Goal: Task Accomplishment & Management: Use online tool/utility

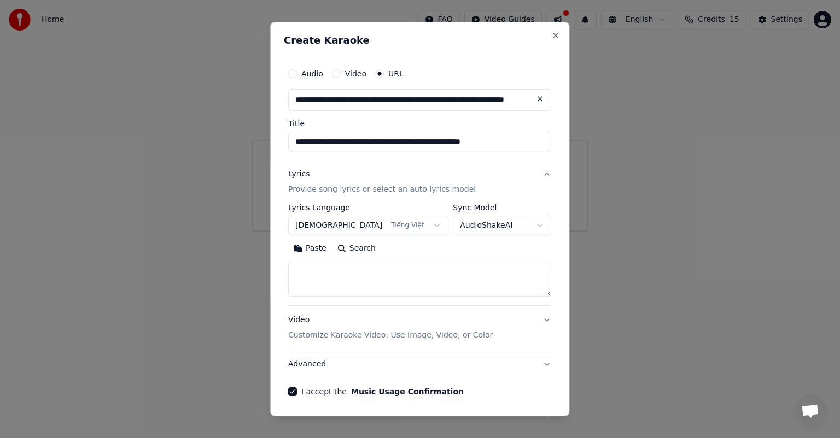
select select "**"
click at [306, 139] on input "**********" at bounding box center [419, 142] width 263 height 20
type input "*"
click at [341, 73] on button "Video" at bounding box center [336, 73] width 9 height 9
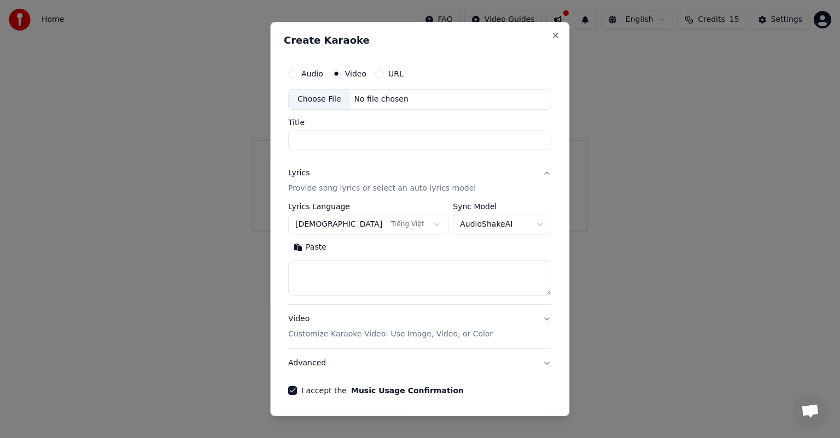
click at [384, 74] on button "URL" at bounding box center [379, 73] width 9 height 9
click at [344, 98] on input "text" at bounding box center [419, 100] width 263 height 22
paste input "**********"
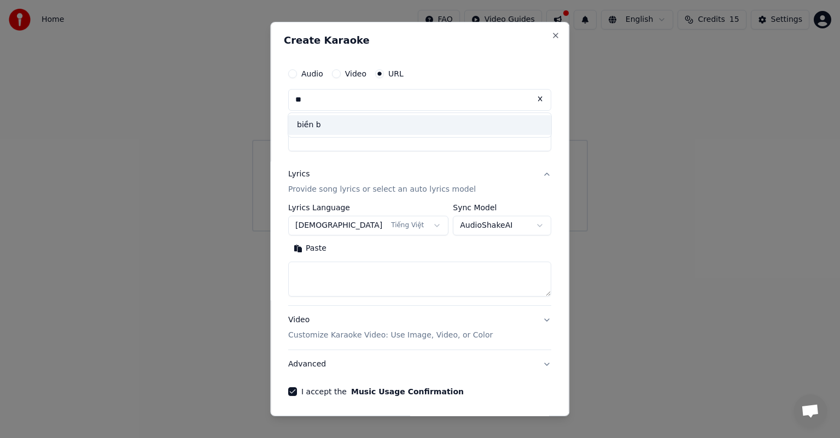
type input "*"
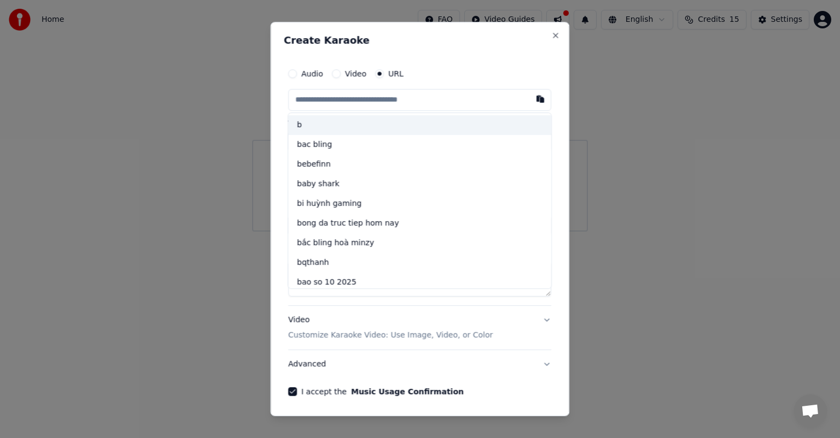
paste input "**********"
type input "**********"
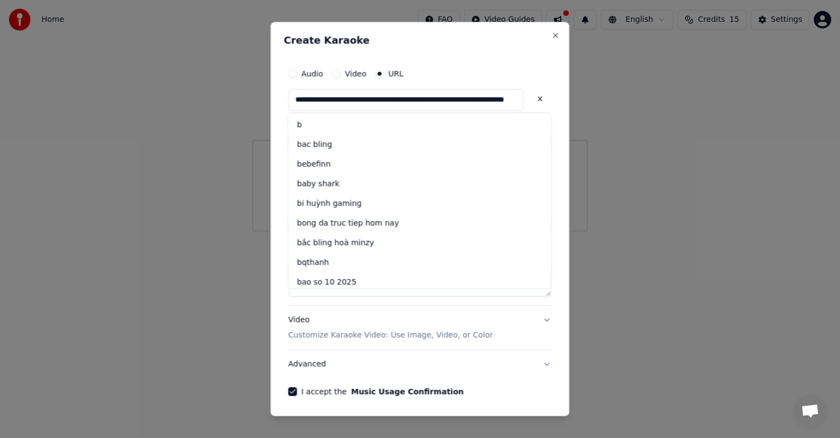
type input "**********"
click at [449, 68] on div "Audio Video URL" at bounding box center [419, 74] width 263 height 22
click at [446, 97] on input "text" at bounding box center [405, 100] width 235 height 22
paste input "**********"
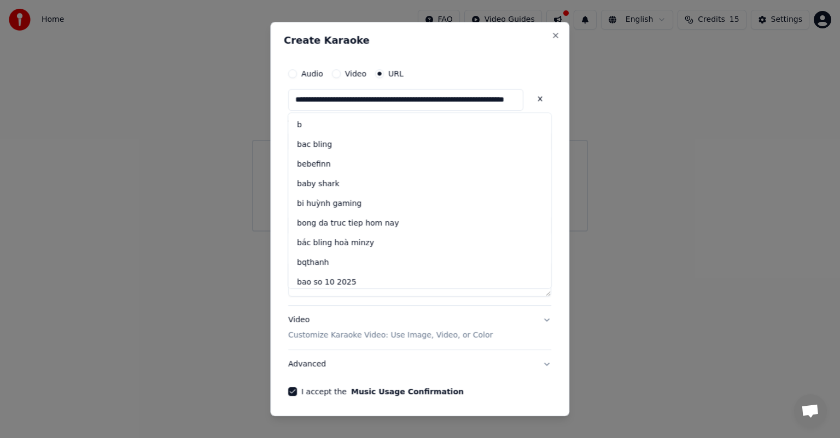
scroll to position [0, 77]
type input "**********"
click at [548, 187] on div "**********" at bounding box center [419, 219] width 299 height 395
type input "**********"
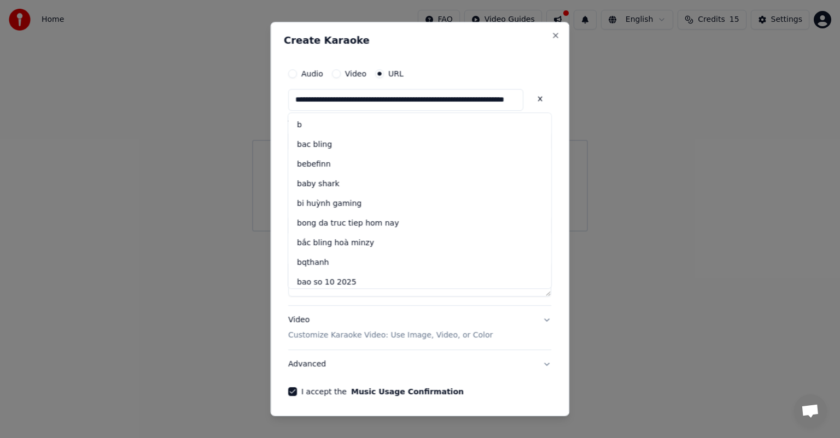
drag, startPoint x: 335, startPoint y: 75, endPoint x: 346, endPoint y: 75, distance: 11.5
click at [337, 75] on div "Audio Video URL" at bounding box center [345, 73] width 115 height 9
click at [341, 75] on button "Video" at bounding box center [336, 73] width 9 height 9
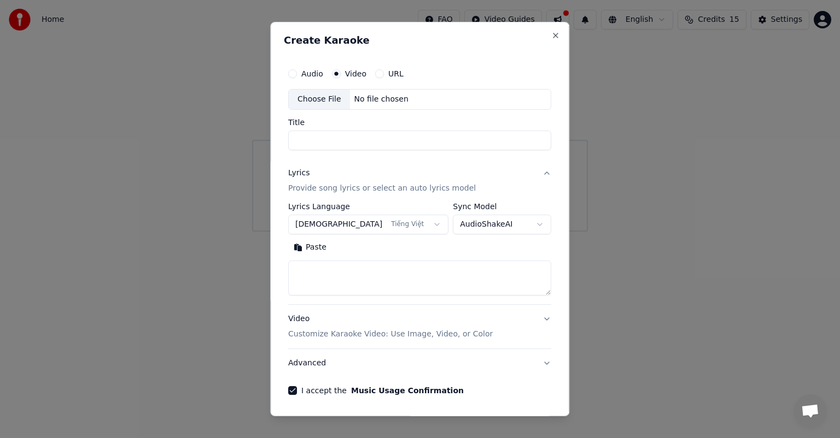
click at [297, 76] on button "Audio" at bounding box center [292, 73] width 9 height 9
click at [394, 75] on div "URL" at bounding box center [389, 73] width 28 height 9
click at [384, 74] on button "URL" at bounding box center [379, 73] width 9 height 9
click at [367, 102] on input "text" at bounding box center [419, 100] width 263 height 22
paste input "**********"
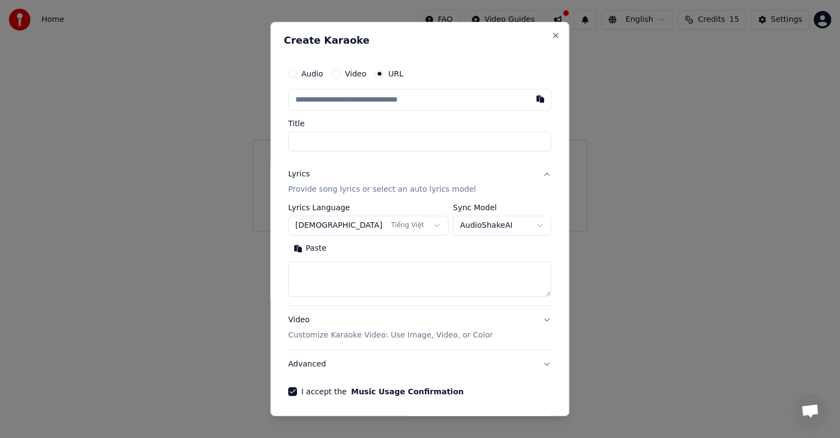
type input "**********"
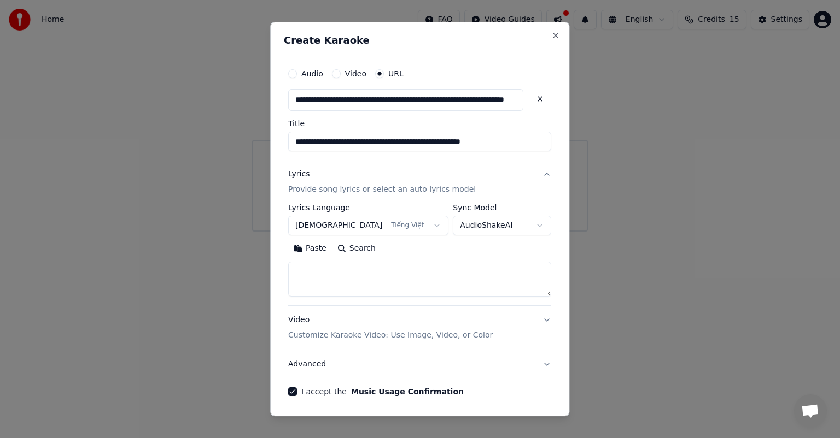
type input "**********"
click at [326, 273] on textarea at bounding box center [419, 279] width 263 height 35
paste textarea "**********"
type textarea "**********"
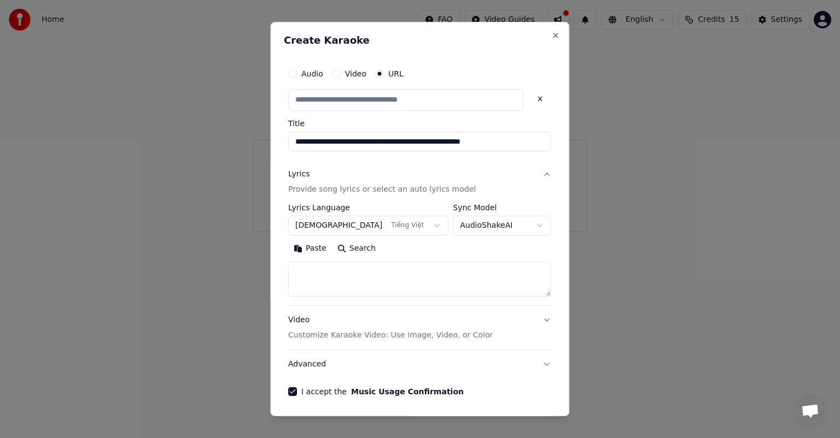
type input "**********"
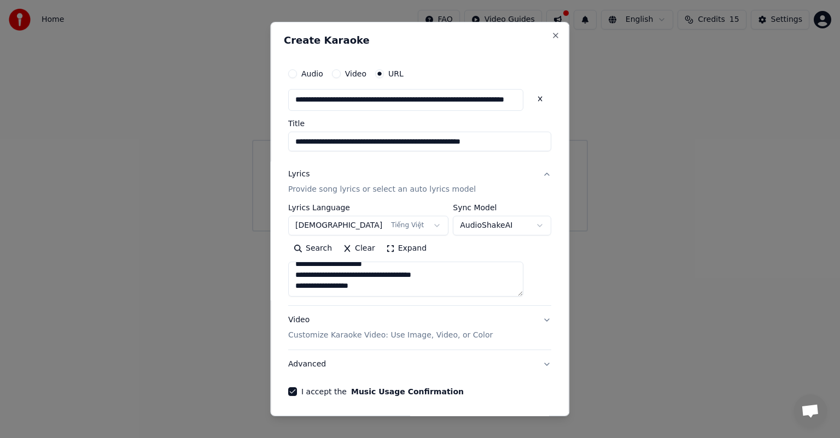
scroll to position [335, 0]
type textarea "**********"
click at [478, 143] on input "**********" at bounding box center [419, 142] width 263 height 20
click at [477, 142] on input "**********" at bounding box center [419, 142] width 263 height 20
click at [439, 140] on input "**********" at bounding box center [419, 142] width 263 height 20
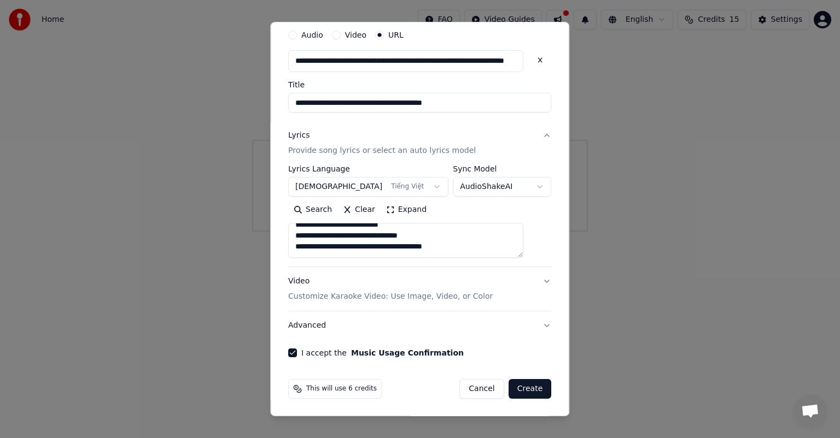
scroll to position [225, 0]
type input "**********"
click at [508, 390] on button "Create" at bounding box center [529, 389] width 43 height 20
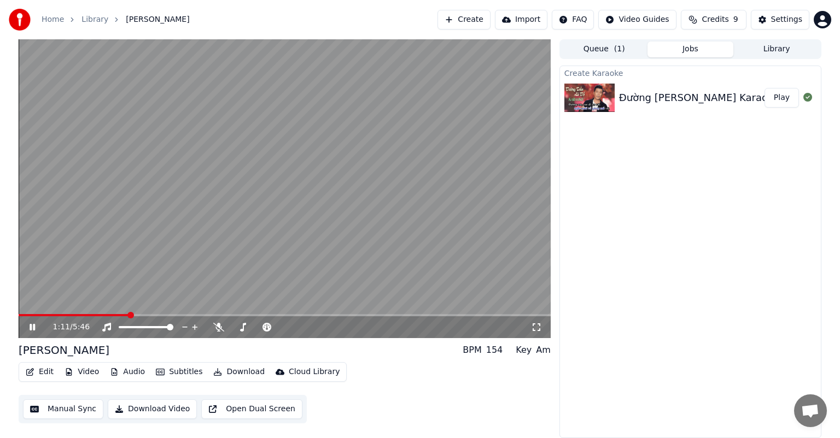
click at [785, 102] on button "Play" at bounding box center [781, 98] width 34 height 20
click at [591, 93] on img at bounding box center [589, 98] width 50 height 28
click at [783, 97] on button "Play" at bounding box center [781, 98] width 34 height 20
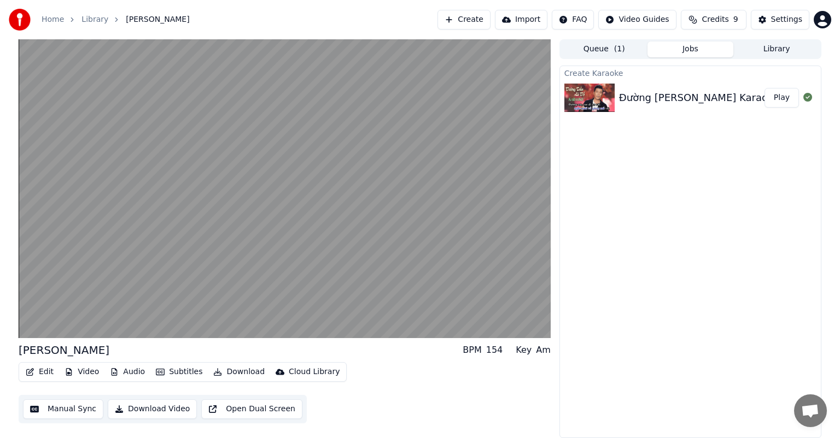
click at [784, 97] on button "Play" at bounding box center [781, 98] width 34 height 20
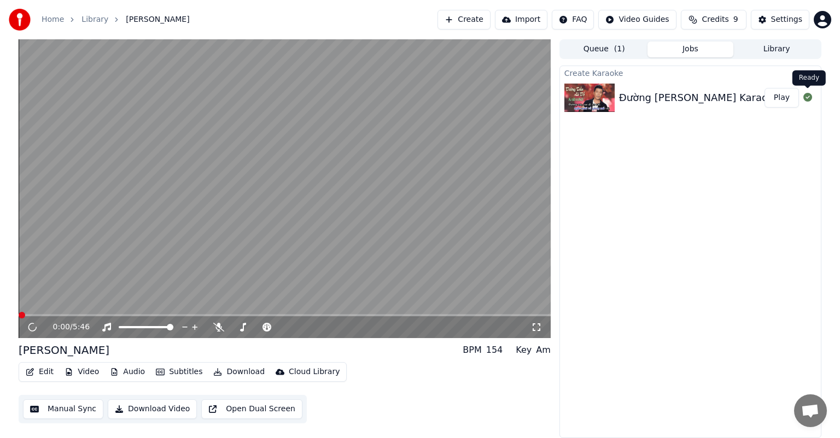
click at [810, 98] on icon at bounding box center [807, 97] width 9 height 9
drag, startPoint x: 481, startPoint y: 350, endPoint x: 491, endPoint y: 354, distance: 10.6
click at [481, 351] on div "BPM" at bounding box center [471, 350] width 19 height 13
click at [494, 354] on div "154" at bounding box center [494, 350] width 17 height 13
click at [498, 347] on div "154" at bounding box center [494, 350] width 17 height 13
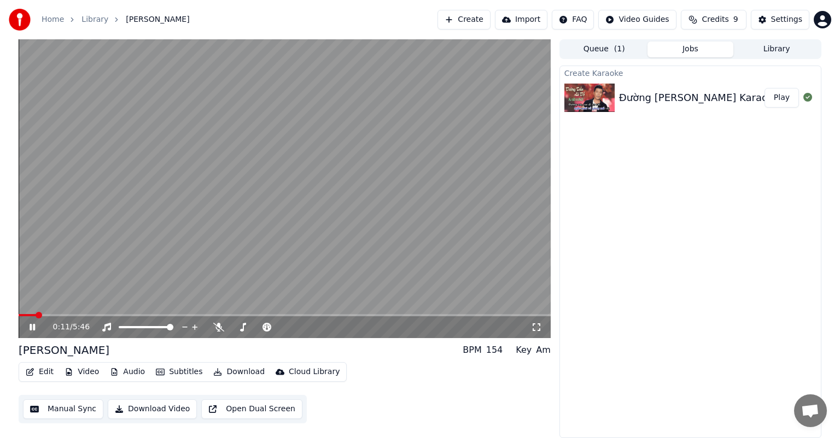
click at [529, 351] on div "Key" at bounding box center [523, 350] width 16 height 13
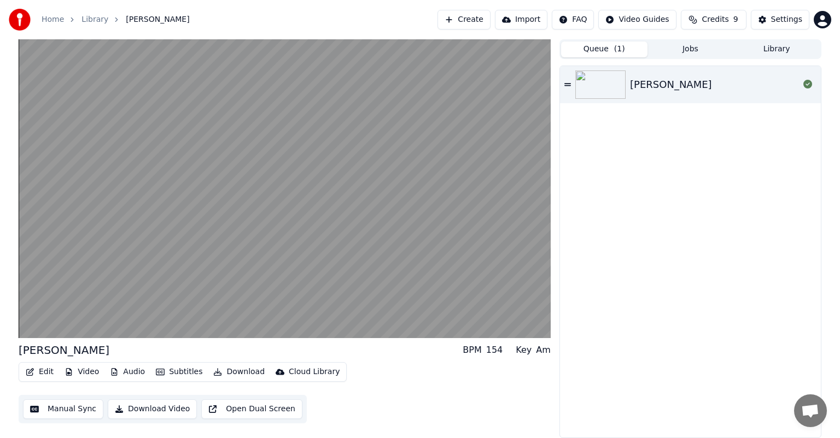
click at [605, 51] on button "Queue ( 1 )" at bounding box center [604, 50] width 86 height 16
click at [680, 92] on div "[PERSON_NAME]" at bounding box center [671, 84] width 82 height 15
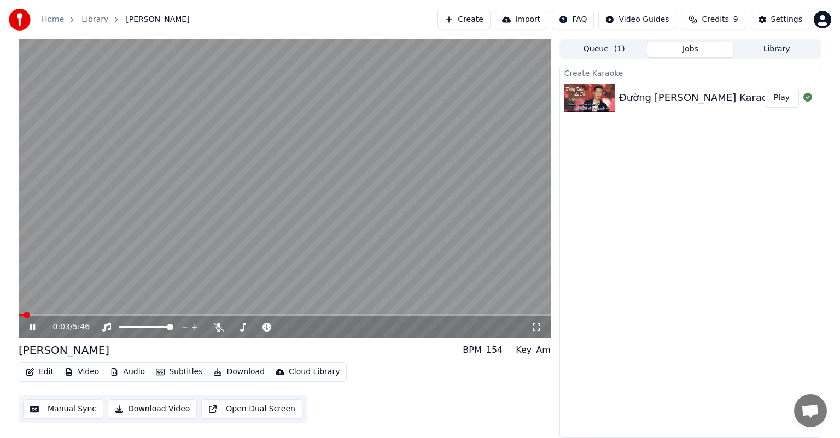
click at [684, 45] on button "Jobs" at bounding box center [690, 50] width 86 height 16
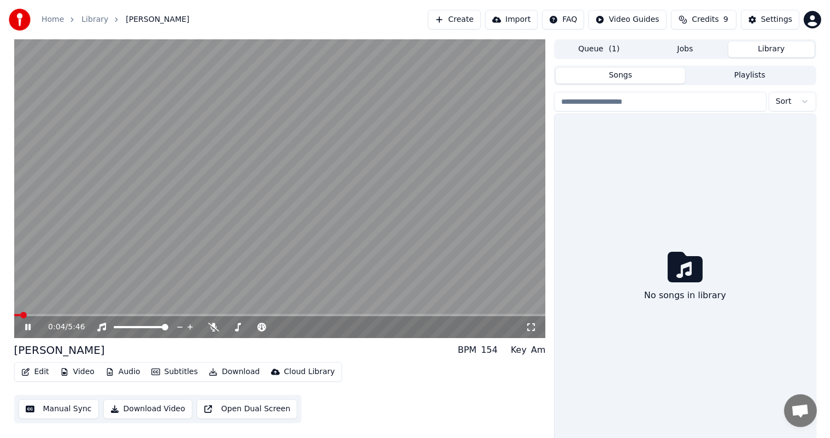
click at [776, 53] on button "Library" at bounding box center [772, 50] width 86 height 16
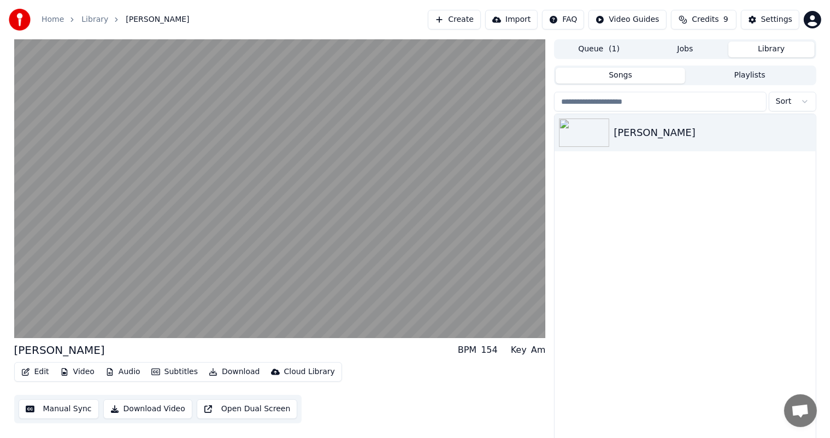
click at [718, 52] on button "Jobs" at bounding box center [685, 50] width 86 height 16
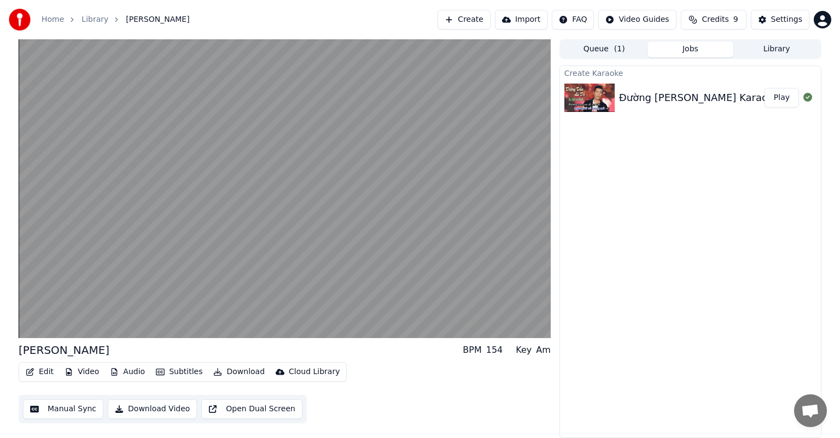
click at [607, 52] on button "Queue ( 1 )" at bounding box center [604, 50] width 86 height 16
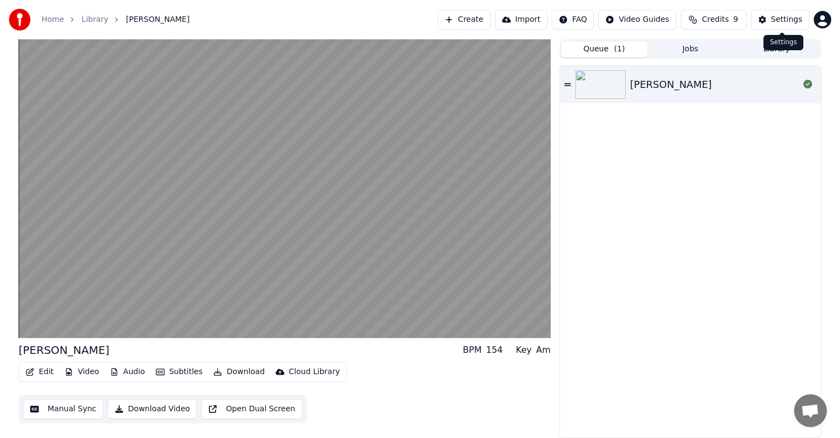
click at [779, 25] on button "Settings" at bounding box center [779, 20] width 58 height 20
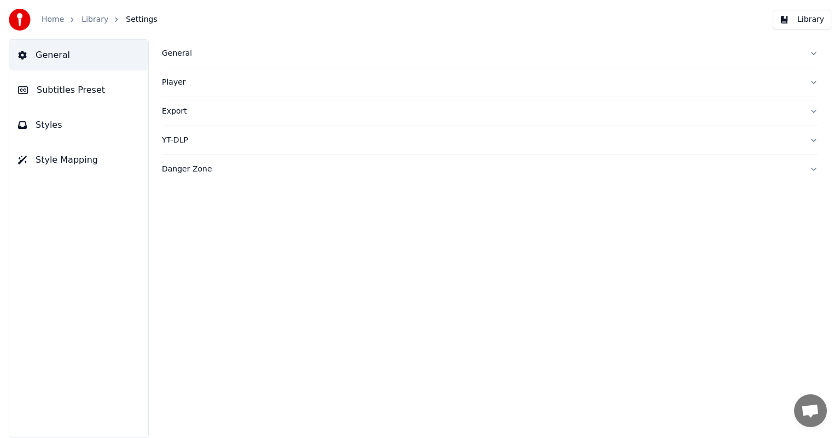
click at [49, 20] on link "Home" at bounding box center [53, 19] width 22 height 11
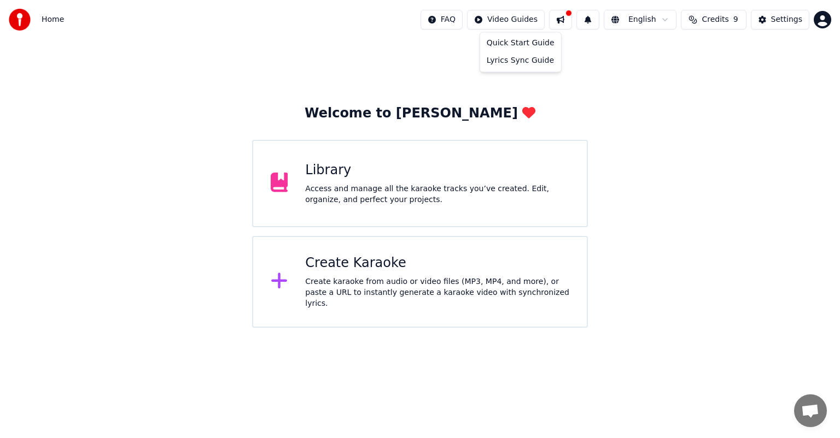
click at [523, 25] on html "Home FAQ Video Guides English Credits 9 Settings Welcome to Youka Library Acces…" at bounding box center [420, 164] width 840 height 328
click at [752, 96] on html "Home FAQ Video Guides English Credits 9 Settings Welcome to Youka Library Acces…" at bounding box center [420, 164] width 840 height 328
click at [572, 21] on button at bounding box center [560, 20] width 23 height 20
click at [572, 25] on button at bounding box center [560, 20] width 23 height 20
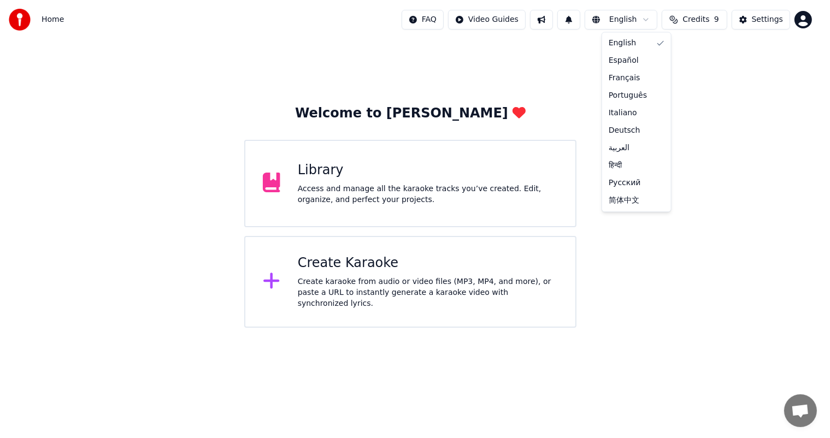
click at [658, 22] on html "Home FAQ Video Guides English Credits 9 Settings Welcome to Youka Library Acces…" at bounding box center [415, 164] width 830 height 328
click at [722, 25] on html "Home FAQ Video Guides English Credits 9 Settings Welcome to Youka Library Acces…" at bounding box center [415, 164] width 830 height 328
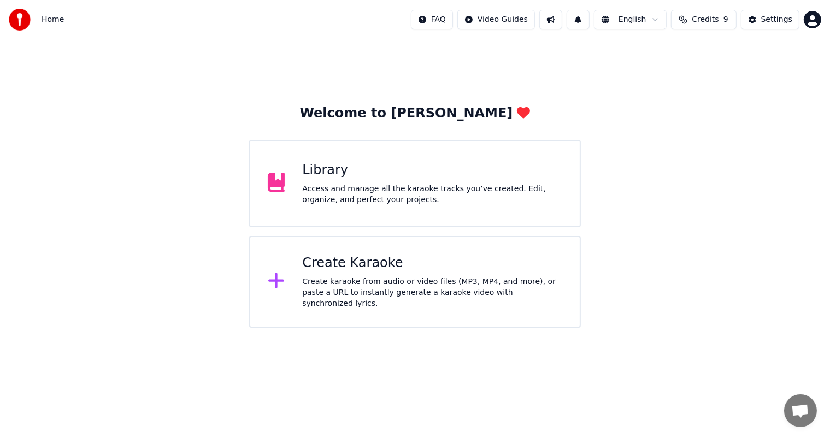
click at [716, 24] on span "Credits" at bounding box center [705, 19] width 27 height 11
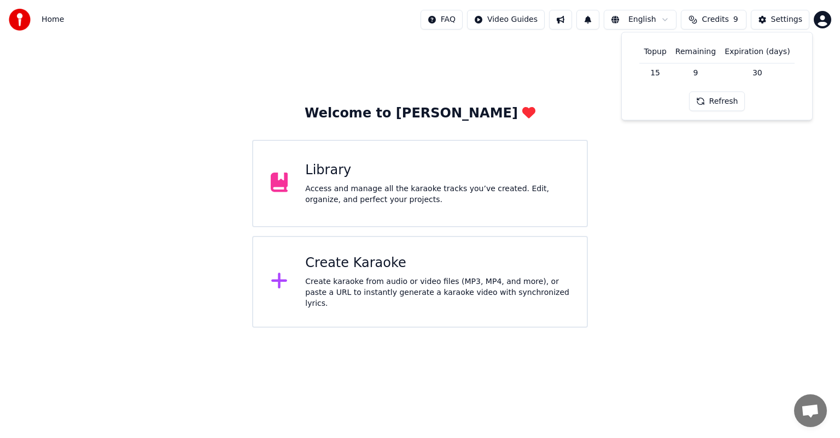
click at [818, 24] on html "Home FAQ Video Guides English Credits 9 Settings Welcome to Youka Library Acces…" at bounding box center [420, 164] width 840 height 328
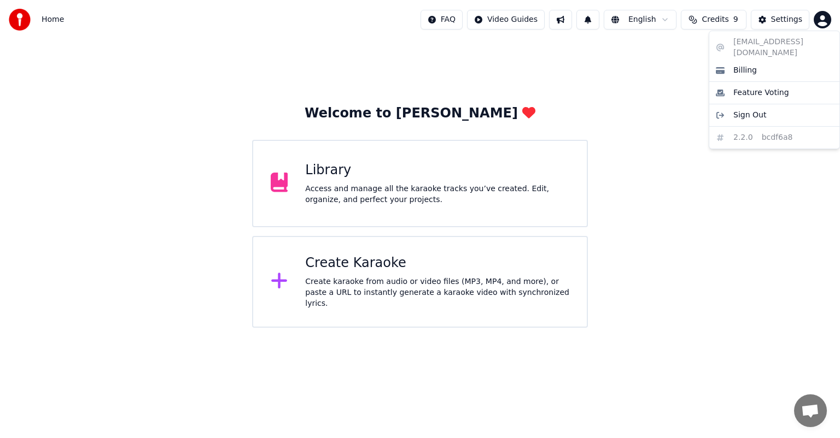
click at [599, 101] on html "Home FAQ Video Guides English Credits 9 Settings Welcome to Youka Library Acces…" at bounding box center [420, 164] width 840 height 328
click at [424, 171] on div "Library" at bounding box center [437, 170] width 264 height 17
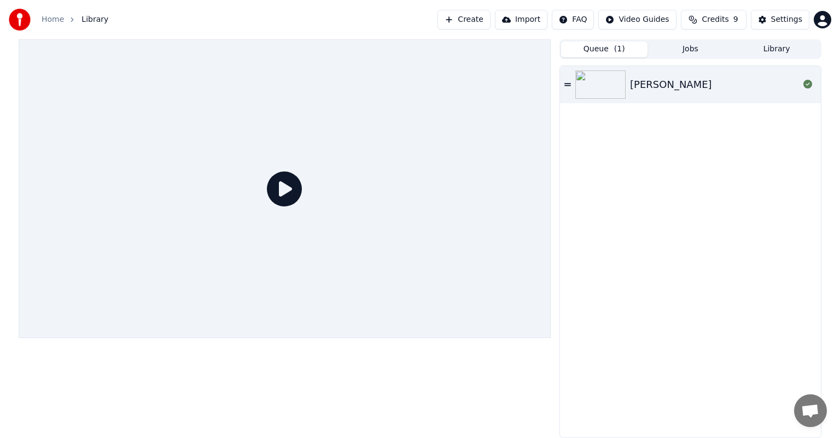
click at [289, 188] on icon at bounding box center [284, 189] width 35 height 35
click at [733, 92] on div "[PERSON_NAME]" at bounding box center [690, 84] width 261 height 37
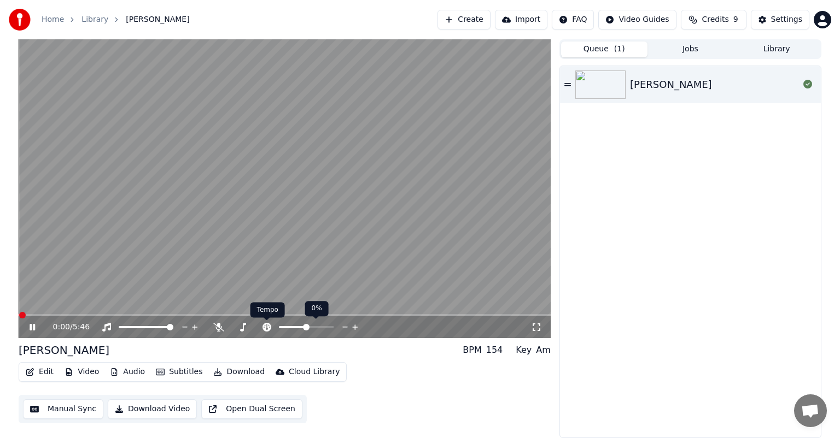
click at [265, 327] on icon at bounding box center [266, 327] width 9 height 9
drag, startPoint x: 301, startPoint y: 329, endPoint x: 281, endPoint y: 330, distance: 19.7
click at [281, 330] on div at bounding box center [316, 327] width 88 height 11
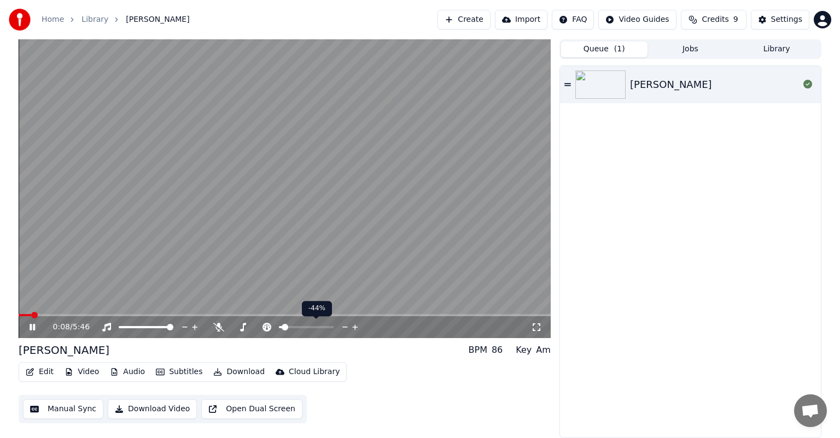
click at [282, 327] on span at bounding box center [284, 327] width 7 height 7
click at [279, 327] on span at bounding box center [282, 327] width 7 height 7
click at [327, 325] on span at bounding box center [323, 327] width 7 height 7
click at [267, 329] on icon at bounding box center [266, 327] width 11 height 9
click at [291, 326] on span at bounding box center [294, 327] width 7 height 7
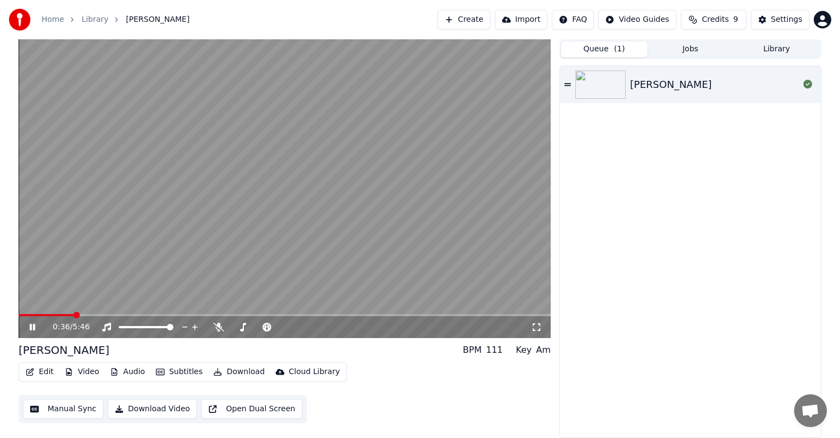
click at [180, 374] on button "Subtitles" at bounding box center [178, 372] width 55 height 15
click at [266, 326] on icon at bounding box center [266, 327] width 11 height 9
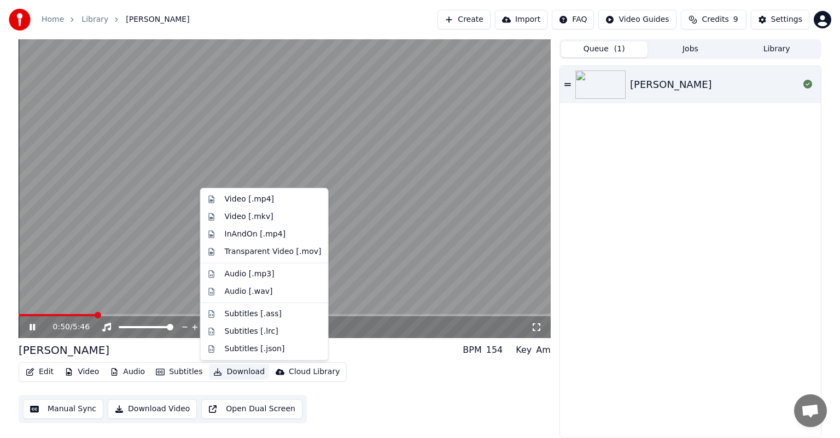
click at [235, 373] on button "Download" at bounding box center [239, 372] width 60 height 15
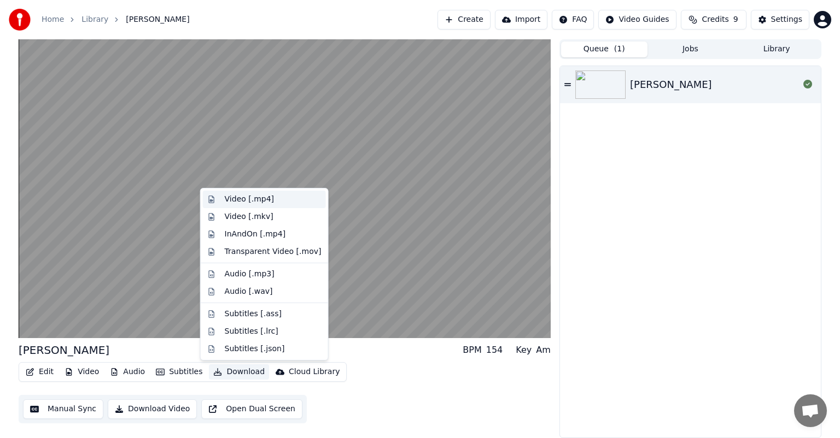
click at [239, 202] on div "Video [.mp4]" at bounding box center [249, 199] width 49 height 11
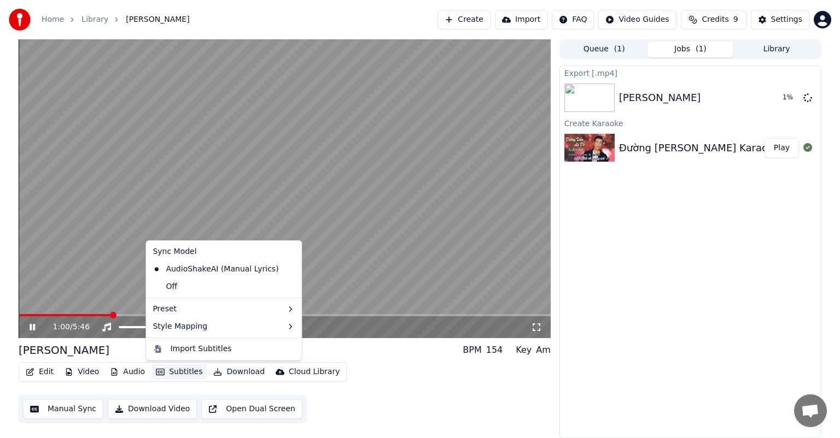
click at [184, 374] on button "Subtitles" at bounding box center [178, 372] width 55 height 15
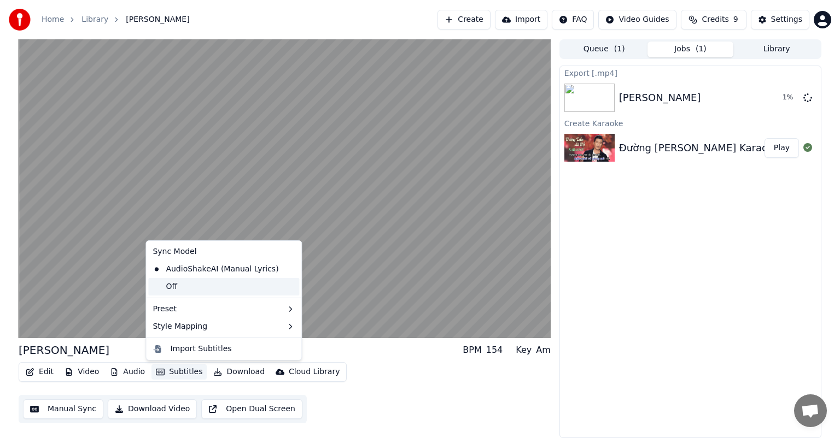
click at [177, 289] on div "Off" at bounding box center [223, 286] width 151 height 17
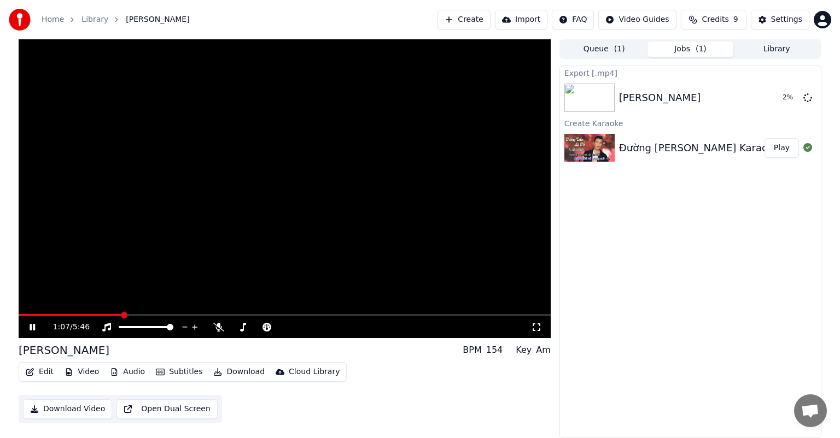
click at [178, 376] on button "Subtitles" at bounding box center [178, 372] width 55 height 15
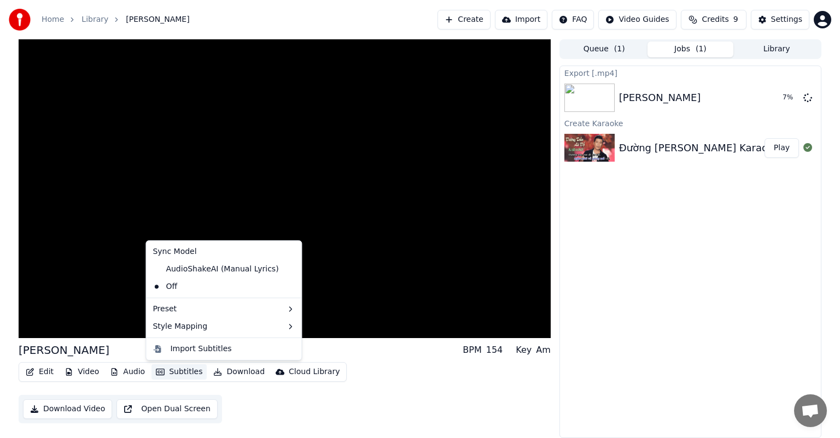
click at [188, 252] on div "Sync Model" at bounding box center [223, 251] width 151 height 17
click at [177, 270] on div "AudioShakeAI (Manual Lyrics)" at bounding box center [215, 269] width 134 height 17
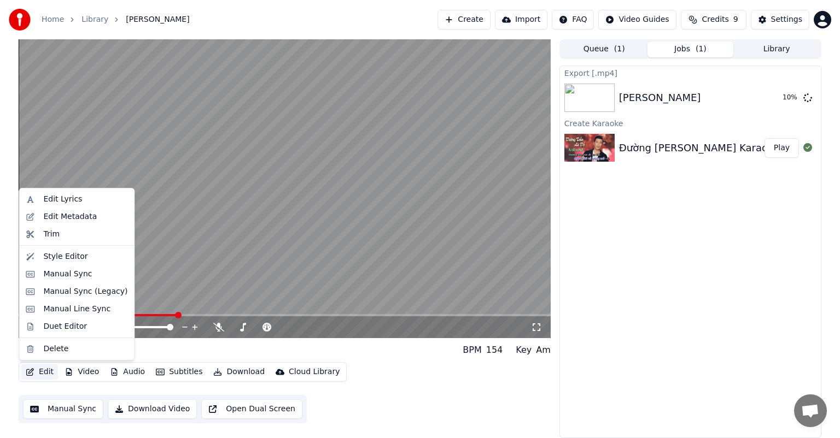
click at [45, 374] on button "Edit" at bounding box center [39, 372] width 37 height 15
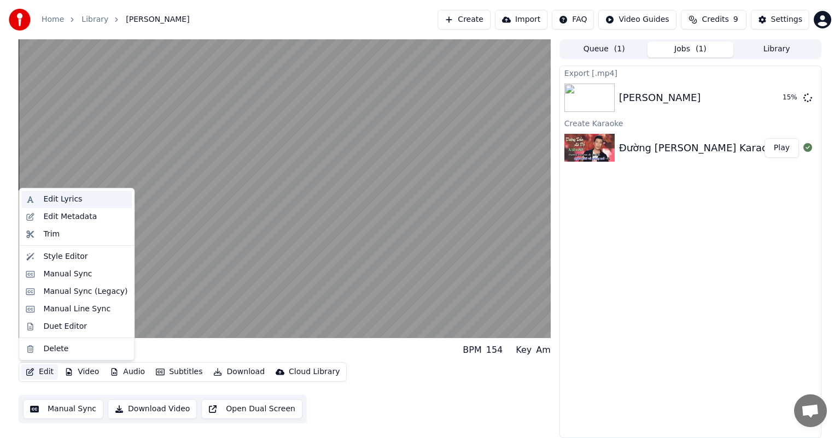
click at [63, 195] on div "Edit Lyrics" at bounding box center [62, 199] width 39 height 11
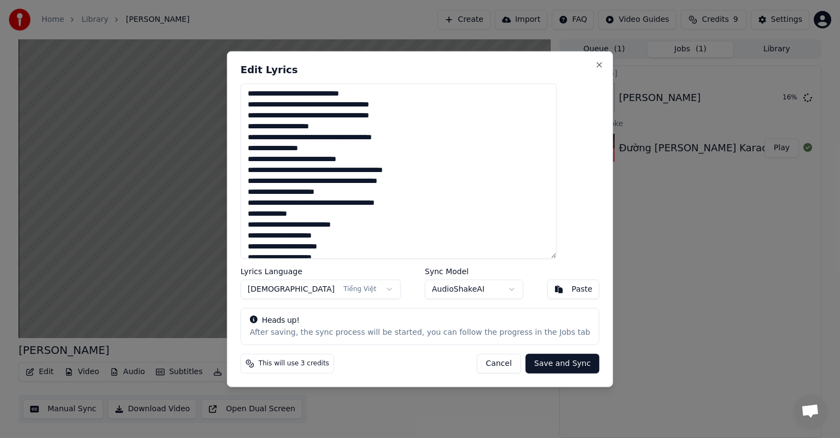
click at [488, 367] on button "Cancel" at bounding box center [498, 364] width 44 height 20
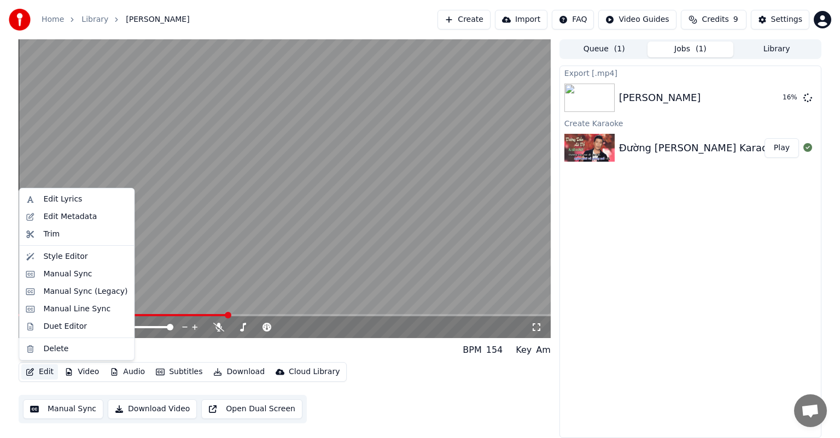
click at [43, 373] on button "Edit" at bounding box center [39, 372] width 37 height 15
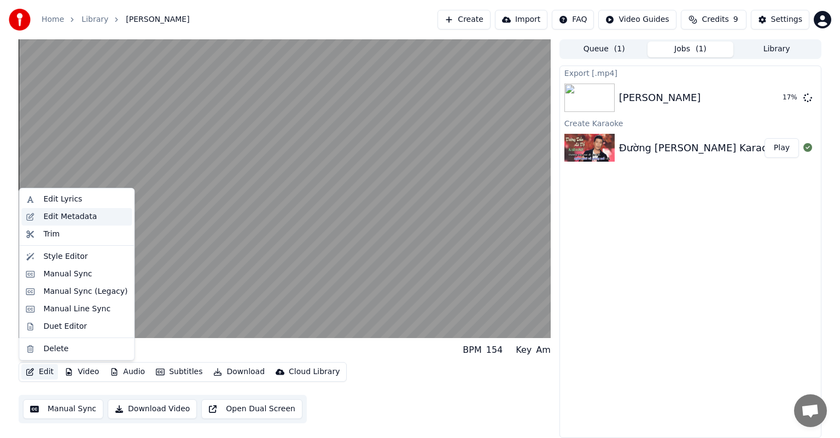
click at [66, 219] on div "Edit Metadata" at bounding box center [70, 217] width 54 height 11
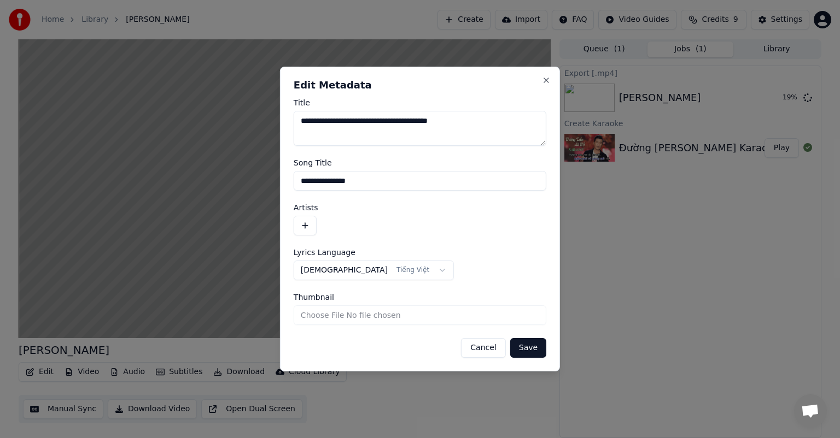
click at [391, 271] on body "**********" at bounding box center [420, 219] width 840 height 438
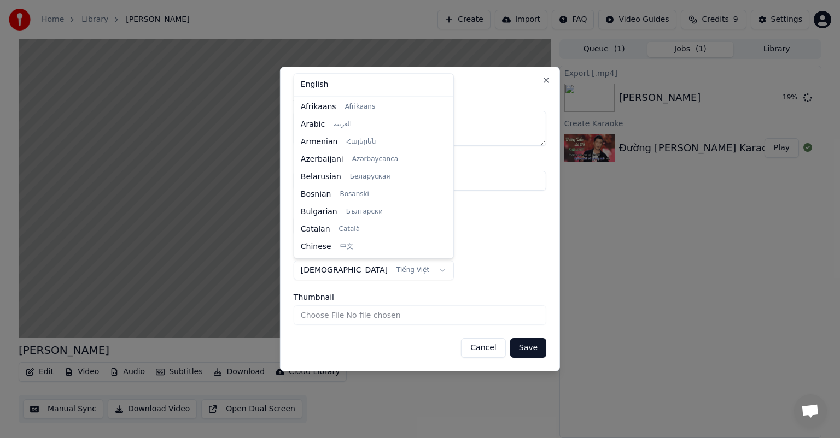
scroll to position [822, 0]
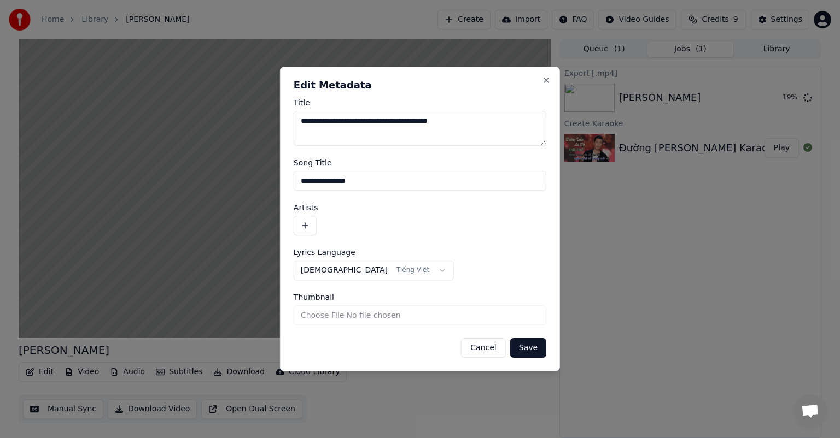
click at [392, 271] on body "**********" at bounding box center [420, 219] width 840 height 438
click at [488, 350] on button "Cancel" at bounding box center [483, 348] width 44 height 20
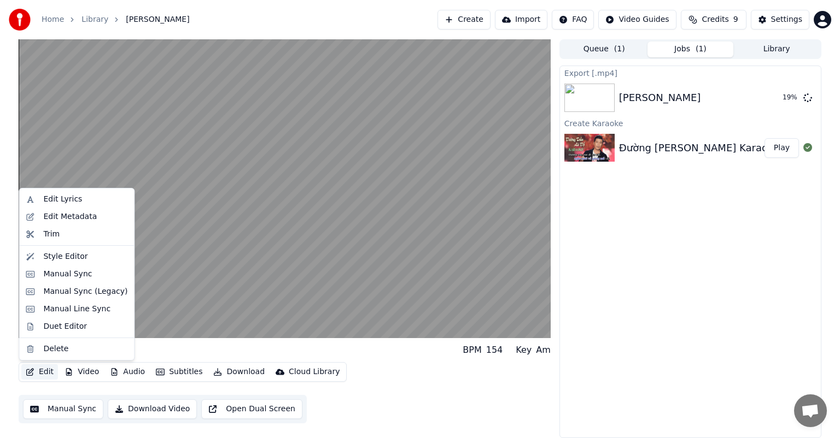
click at [49, 372] on button "Edit" at bounding box center [39, 372] width 37 height 15
click at [44, 236] on div "Trim" at bounding box center [51, 234] width 16 height 11
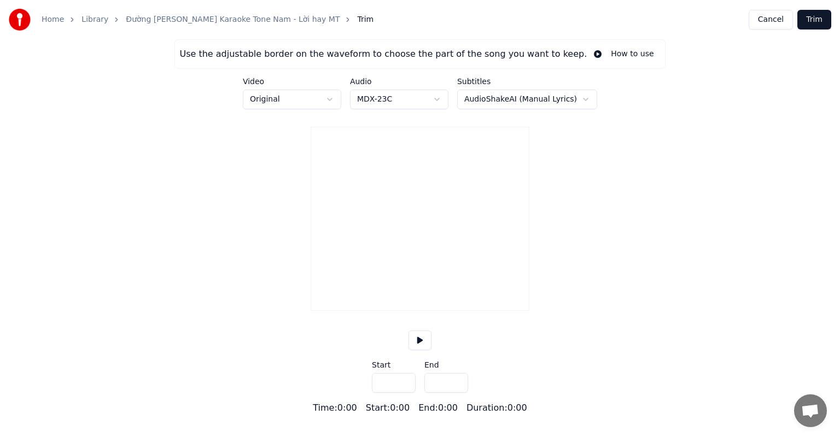
type input "*****"
click at [422, 350] on button at bounding box center [419, 341] width 23 height 20
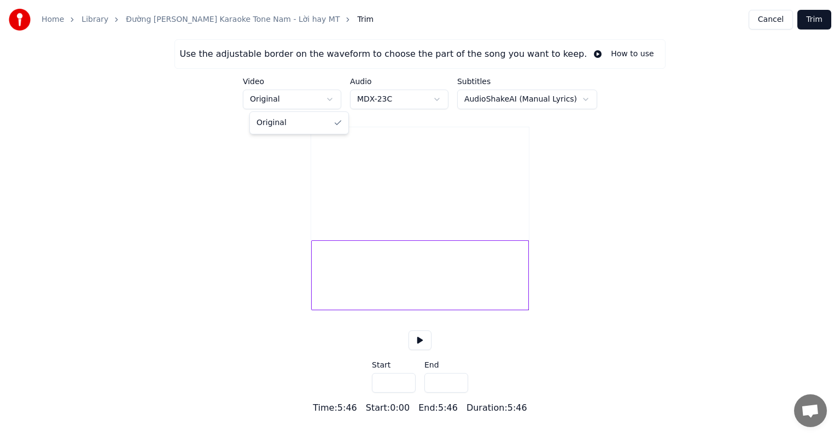
click at [338, 97] on html "Home Library Đường [PERSON_NAME] Karaoke Tone Nam - Lời hay MT Trim Cancel Trim…" at bounding box center [420, 207] width 840 height 415
click at [445, 101] on html "Home Library Đường [PERSON_NAME] Karaoke Tone Nam - Lời hay MT Trim Cancel Trim…" at bounding box center [420, 207] width 840 height 415
click at [579, 99] on html "Home Library Đường [PERSON_NAME] Karaoke Tone Nam - Lời hay MT Trim Cancel Trim…" at bounding box center [420, 207] width 840 height 415
click at [365, 293] on div at bounding box center [420, 276] width 218 height 70
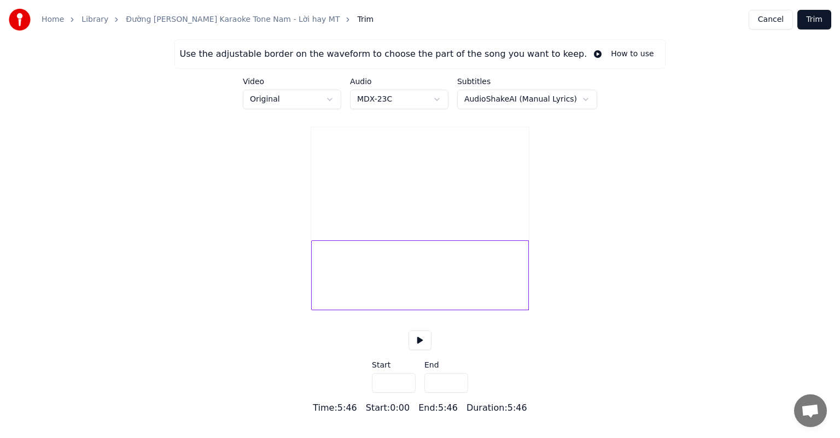
click at [396, 300] on div at bounding box center [420, 276] width 218 height 70
click at [475, 291] on div at bounding box center [420, 276] width 218 height 70
click at [778, 24] on button "Cancel" at bounding box center [770, 20] width 44 height 20
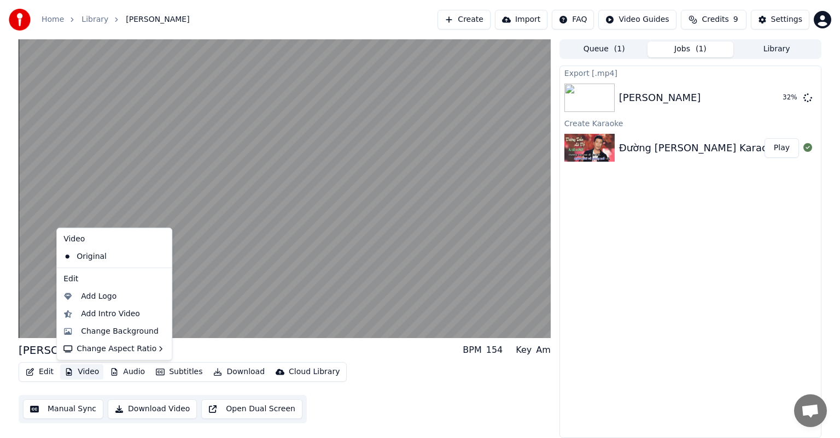
click at [84, 373] on button "Video" at bounding box center [81, 372] width 43 height 15
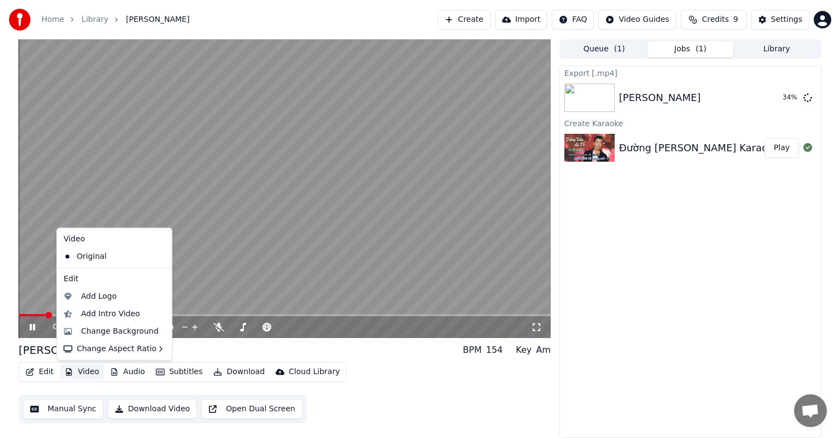
click at [157, 257] on icon at bounding box center [163, 257] width 12 height 9
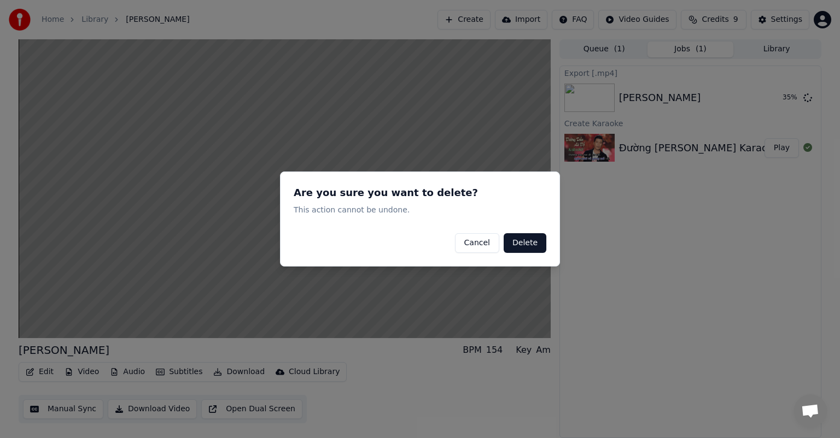
click at [527, 248] on button "Delete" at bounding box center [524, 243] width 43 height 20
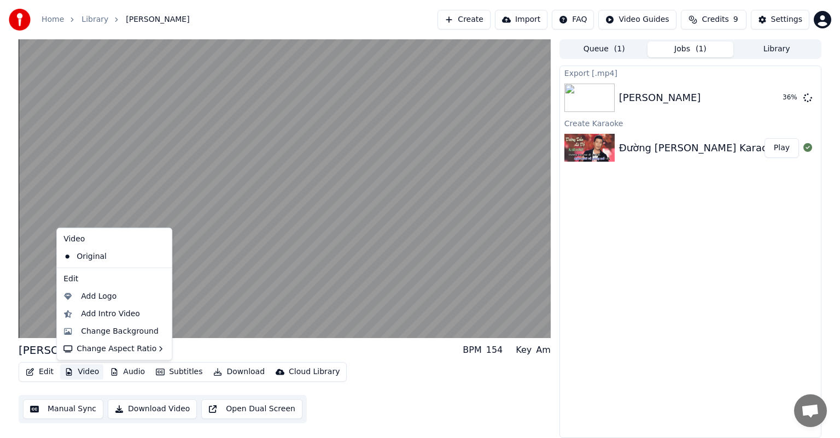
click at [85, 372] on button "Video" at bounding box center [81, 372] width 43 height 15
click at [102, 332] on div "Change Background" at bounding box center [120, 331] width 78 height 11
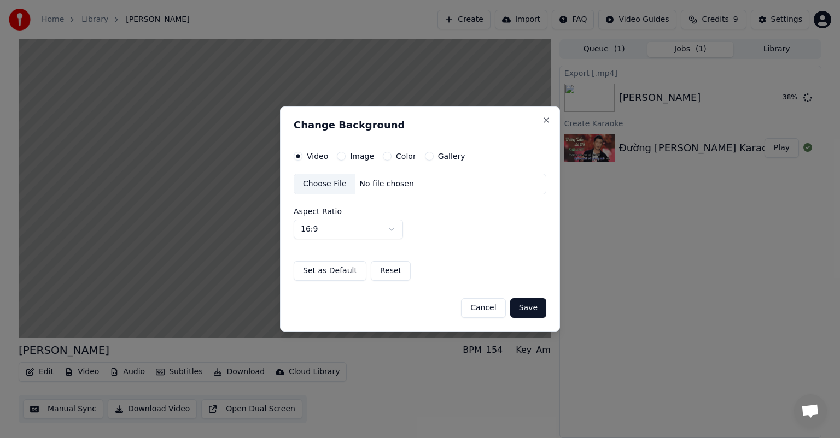
click at [340, 157] on button "Image" at bounding box center [341, 156] width 9 height 9
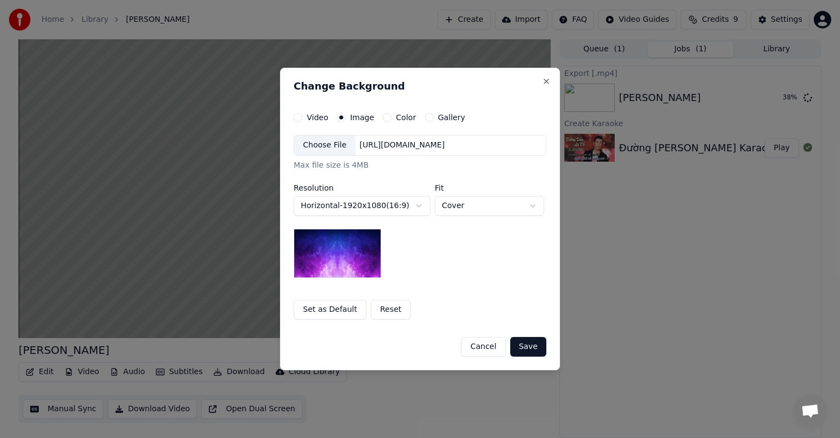
click at [326, 237] on img at bounding box center [337, 253] width 87 height 49
click at [351, 274] on img at bounding box center [337, 253] width 87 height 49
click at [535, 351] on button "Save" at bounding box center [528, 347] width 36 height 20
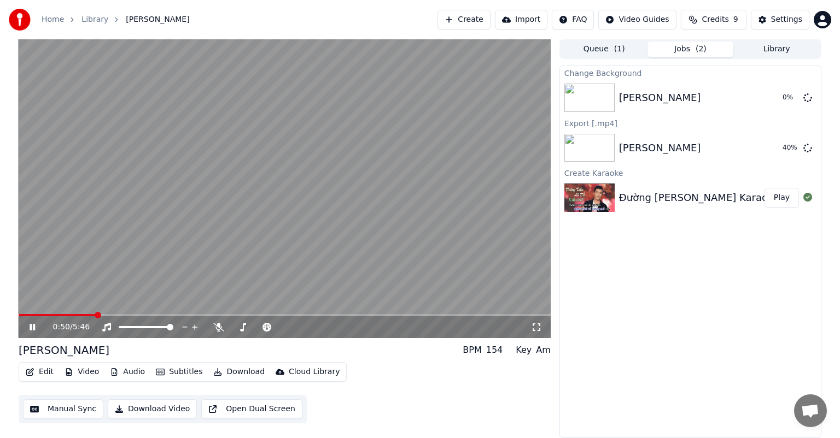
click at [84, 374] on button "Video" at bounding box center [81, 372] width 43 height 15
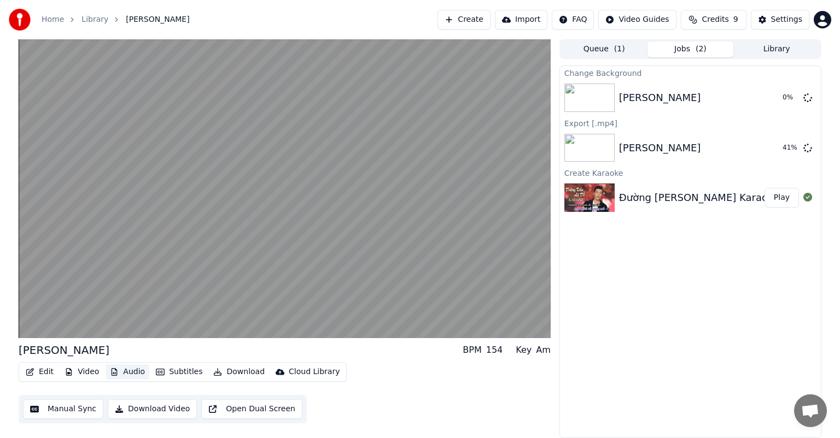
click at [132, 374] on button "Audio" at bounding box center [127, 372] width 44 height 15
click at [131, 374] on button "Audio" at bounding box center [127, 372] width 44 height 15
click at [138, 376] on button "Audio" at bounding box center [127, 372] width 44 height 15
click at [132, 373] on button "Audio" at bounding box center [127, 372] width 44 height 15
click at [498, 408] on div "Edit Video Audio Subtitles Download Cloud Library Manual Sync Download Video Op…" at bounding box center [285, 392] width 532 height 61
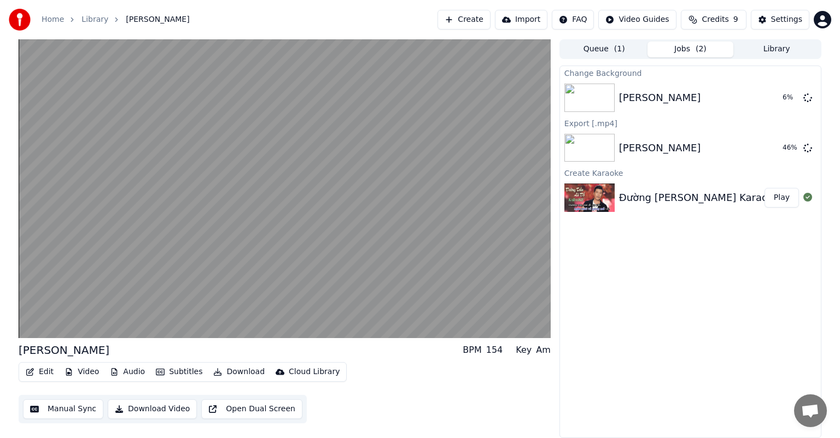
click at [77, 412] on button "Manual Sync" at bounding box center [63, 410] width 80 height 20
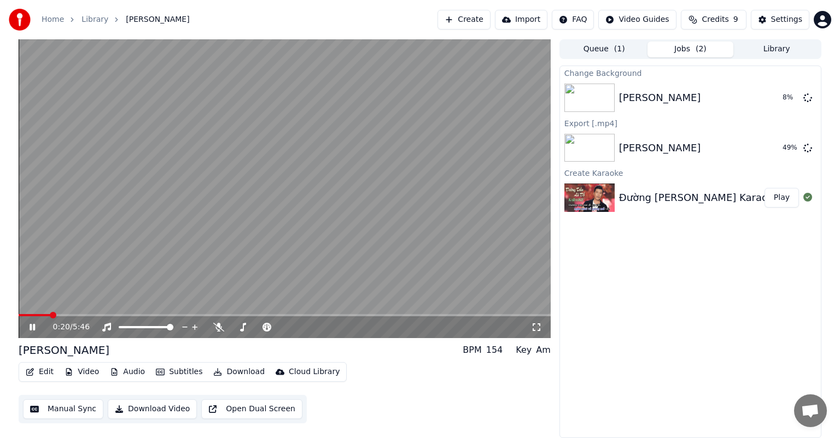
click at [47, 376] on button "Edit" at bounding box center [39, 372] width 37 height 15
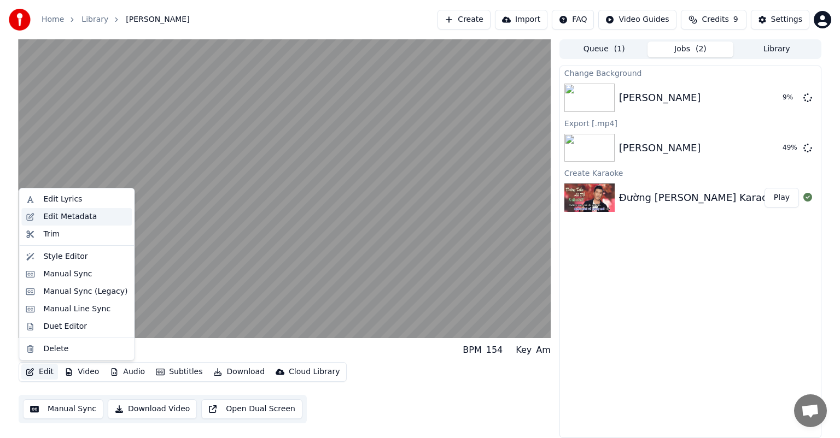
click at [81, 216] on div "Edit Metadata" at bounding box center [70, 217] width 54 height 11
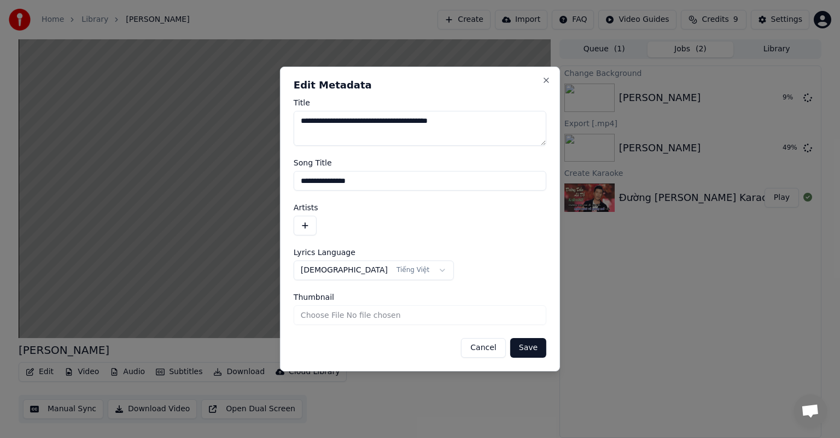
drag, startPoint x: 496, startPoint y: 352, endPoint x: 359, endPoint y: 336, distance: 138.2
click at [496, 352] on button "Cancel" at bounding box center [483, 348] width 44 height 20
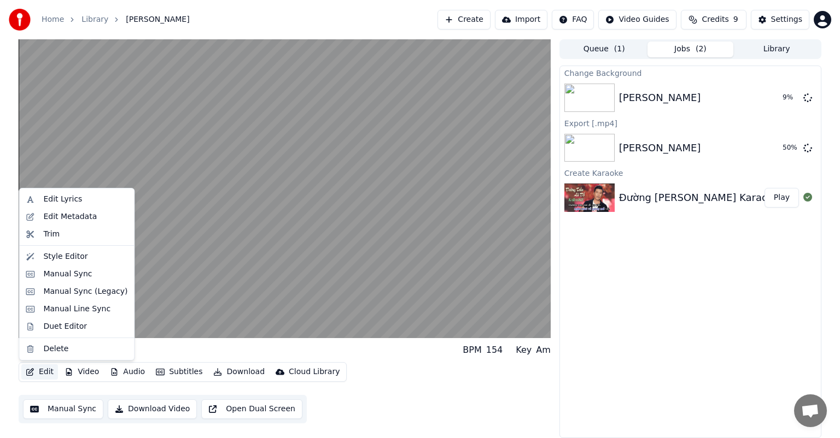
click at [46, 376] on button "Edit" at bounding box center [39, 372] width 37 height 15
click at [50, 203] on div "Edit Lyrics" at bounding box center [62, 199] width 39 height 11
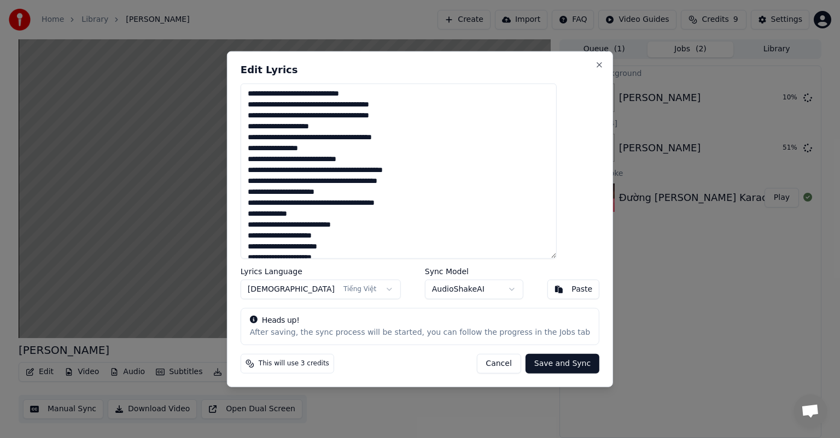
click at [269, 91] on textarea "**********" at bounding box center [399, 171] width 316 height 175
click at [542, 365] on button "Save and Sync" at bounding box center [562, 364] width 74 height 20
type textarea "**********"
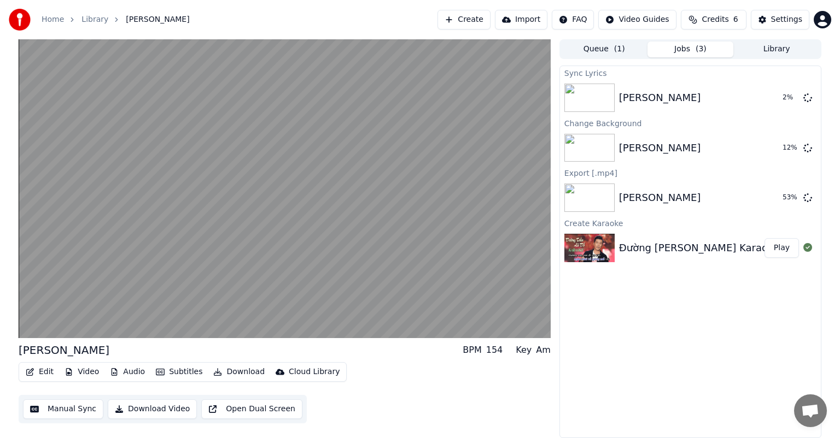
click at [624, 253] on div "Đường [PERSON_NAME] Karaoke Tone Nam - Lời hay MT" at bounding box center [756, 248] width 275 height 15
click at [655, 197] on div "[PERSON_NAME]" at bounding box center [660, 197] width 82 height 15
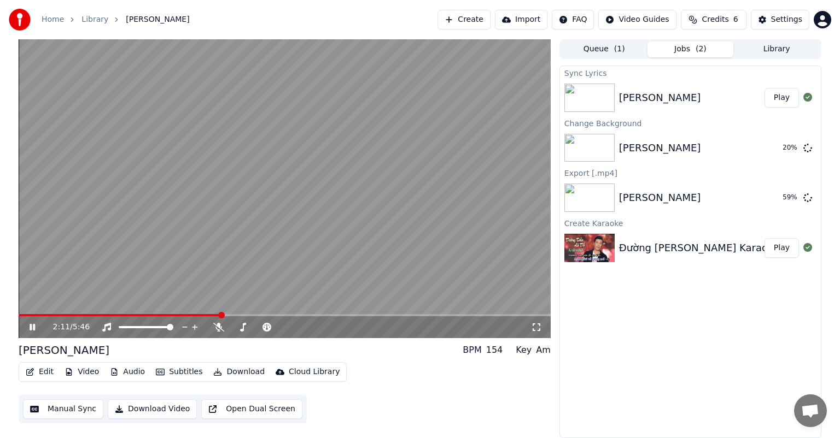
click at [785, 248] on button "Play" at bounding box center [781, 248] width 34 height 20
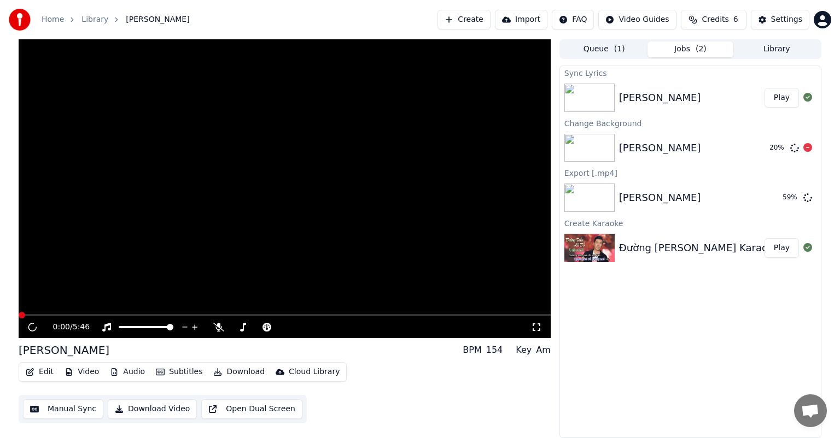
click at [786, 100] on button "Play" at bounding box center [781, 98] width 34 height 20
click at [809, 249] on icon at bounding box center [807, 247] width 9 height 9
click at [777, 97] on button "Play" at bounding box center [781, 98] width 34 height 20
click at [148, 329] on div at bounding box center [156, 327] width 88 height 11
click at [144, 327] on span at bounding box center [146, 327] width 55 height 2
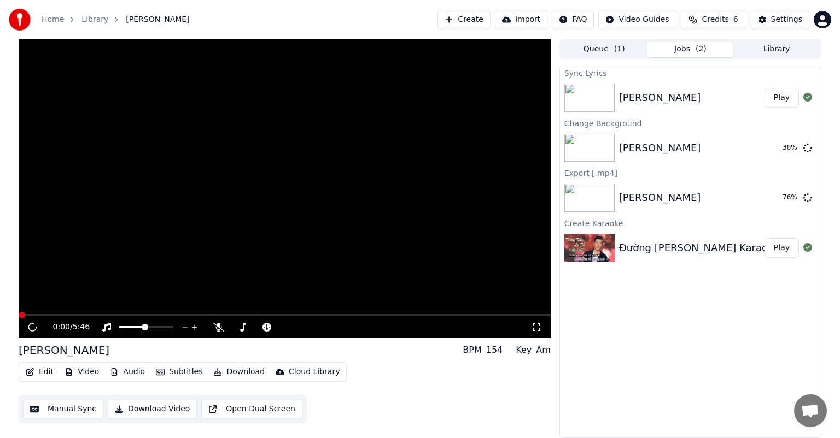
click at [46, 372] on button "Edit" at bounding box center [39, 372] width 37 height 15
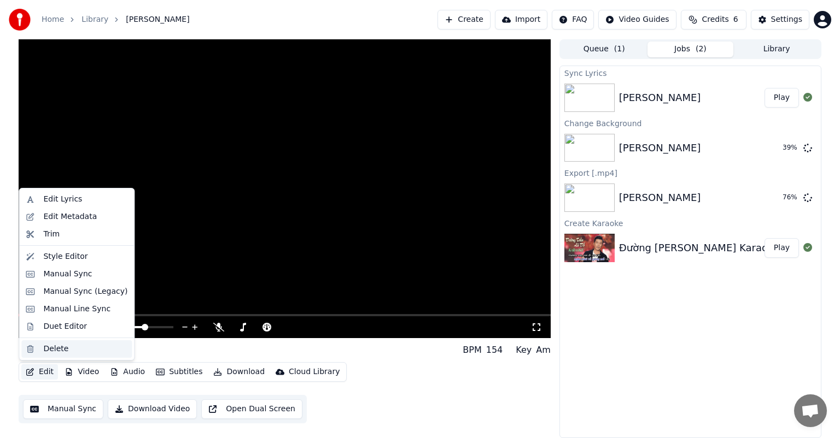
click at [52, 350] on div "Delete" at bounding box center [55, 349] width 25 height 11
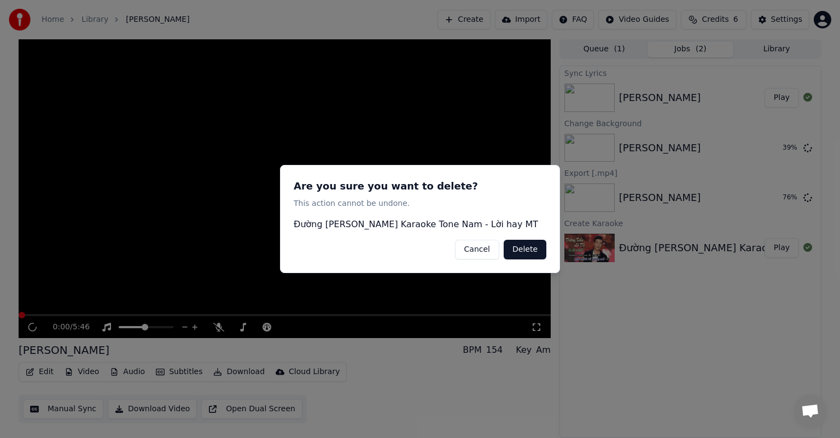
click at [532, 250] on button "Delete" at bounding box center [524, 250] width 43 height 20
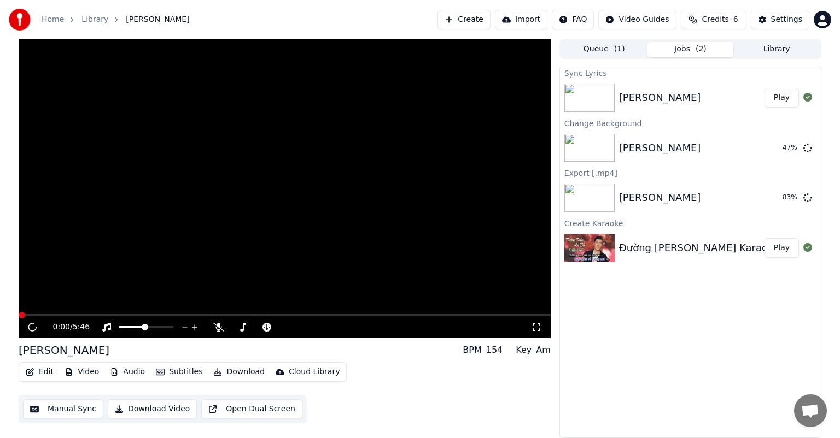
click at [781, 99] on button "Play" at bounding box center [781, 98] width 34 height 20
click at [40, 371] on button "Edit" at bounding box center [39, 372] width 37 height 15
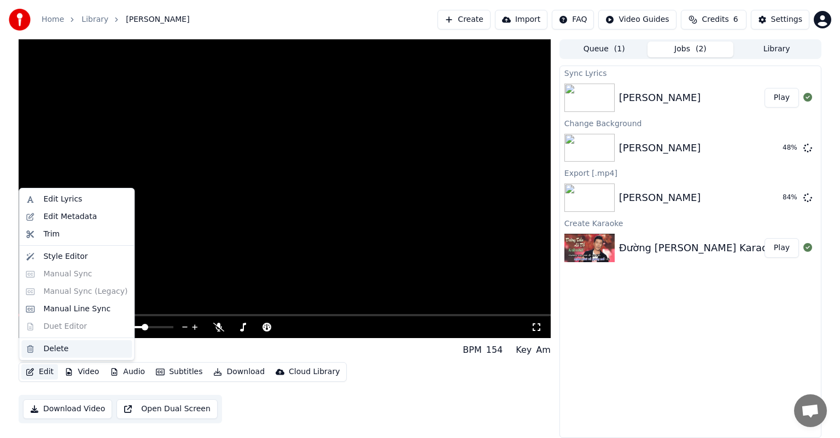
click at [53, 348] on div "Delete" at bounding box center [55, 349] width 25 height 11
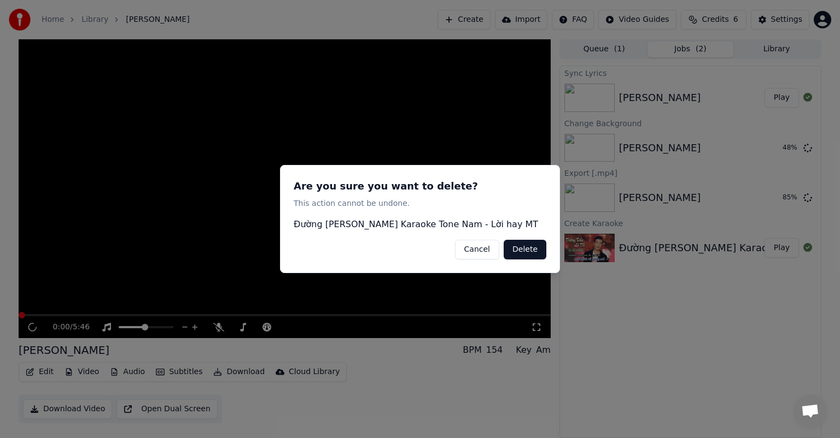
click at [524, 247] on button "Delete" at bounding box center [524, 250] width 43 height 20
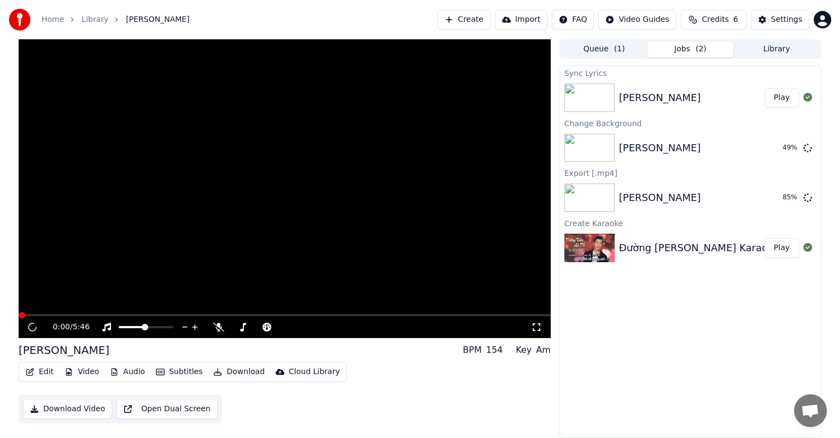
click at [55, 17] on link "Home" at bounding box center [53, 19] width 22 height 11
